Goal: Task Accomplishment & Management: Use online tool/utility

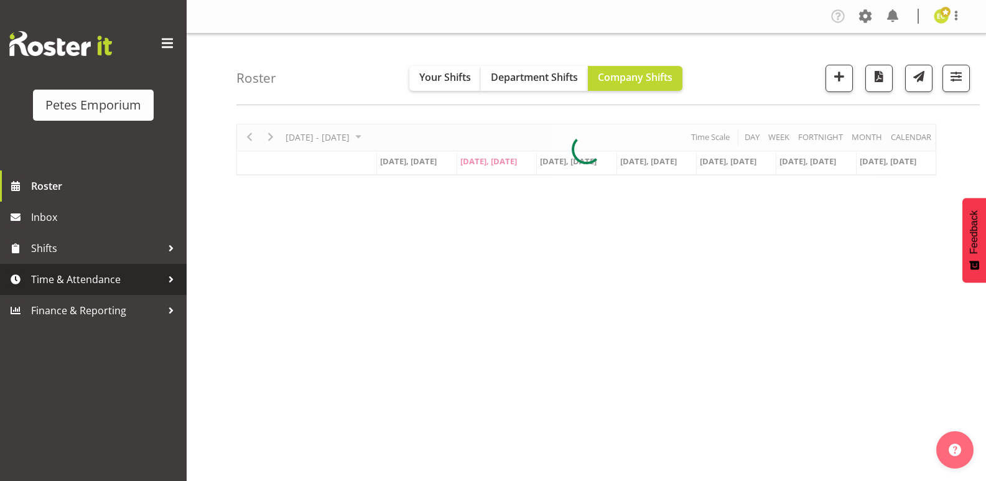
click at [126, 273] on span "Time & Attendance" at bounding box center [96, 279] width 131 height 19
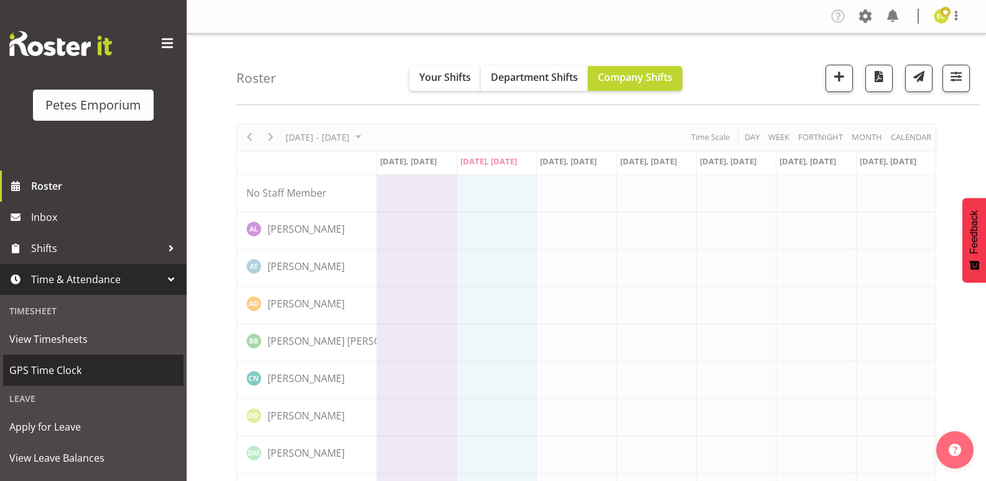
click at [58, 371] on span "GPS Time Clock" at bounding box center [93, 370] width 168 height 19
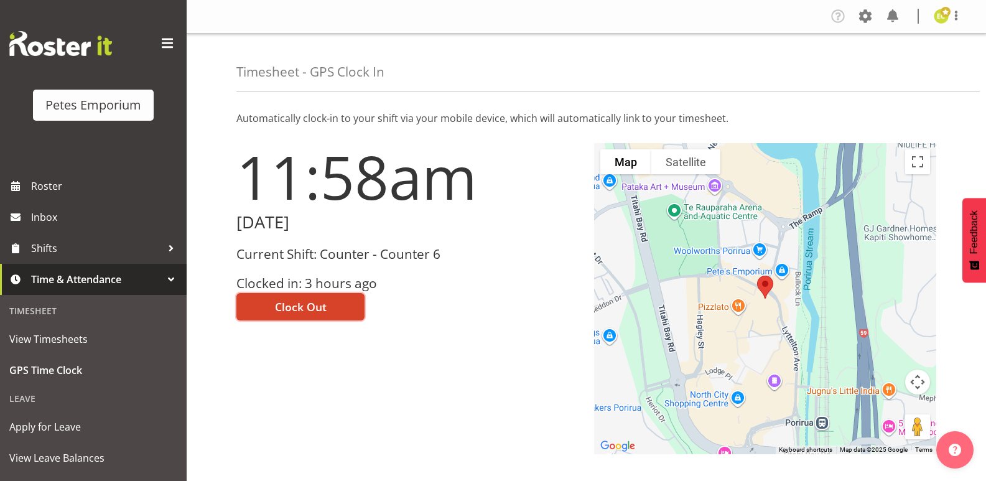
click at [289, 310] on span "Clock Out" at bounding box center [301, 307] width 52 height 16
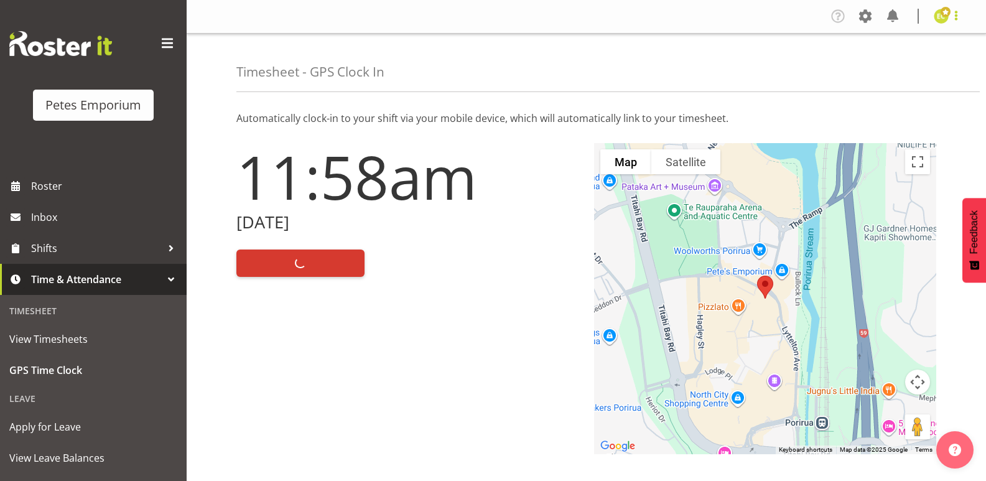
click at [955, 19] on span at bounding box center [955, 15] width 15 height 15
click at [885, 69] on link "Log Out" at bounding box center [903, 65] width 119 height 22
